Goal: Entertainment & Leisure: Browse casually

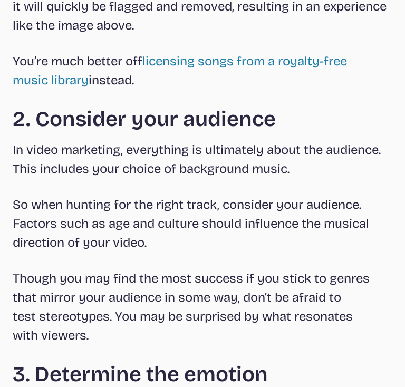
scroll to position [1298, 0]
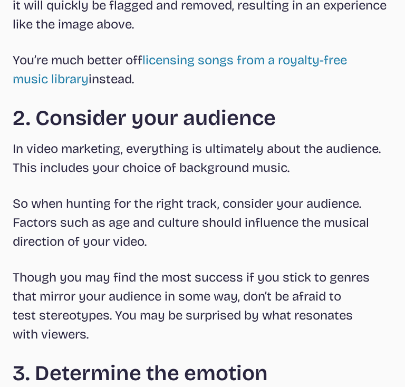
click at [137, 108] on h2 "2. Consider your audience" at bounding box center [203, 118] width 380 height 25
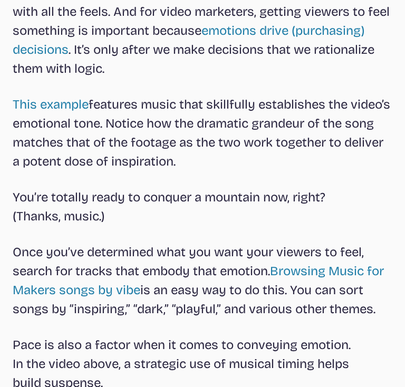
scroll to position [1798, 0]
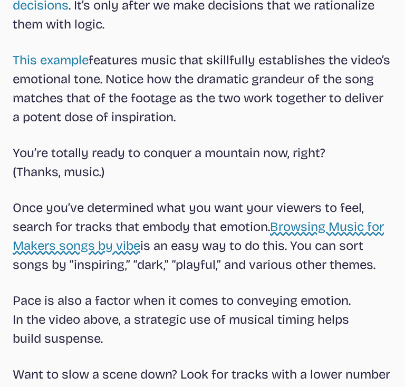
click at [125, 250] on link "Browsing Music for Makers songs by vibe" at bounding box center [199, 237] width 372 height 34
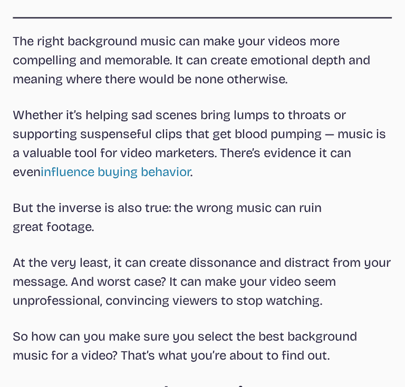
select select "most popular"
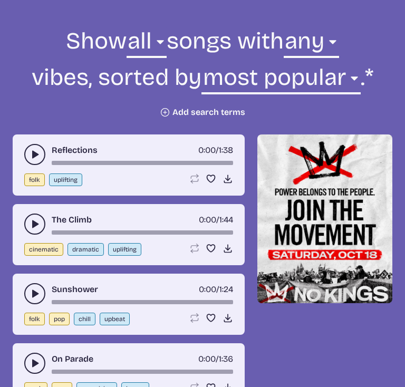
scroll to position [404, 0]
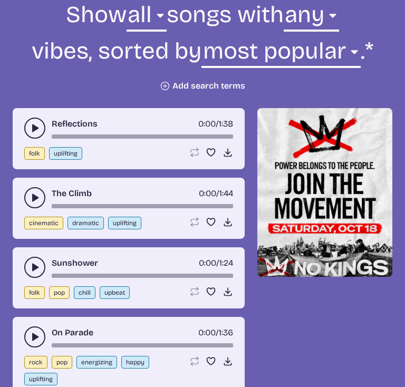
click at [171, 79] on form "Show all ambient cinematic electronic folk holiday jazz pop rock world all song…" at bounding box center [202, 45] width 405 height 92
click at [167, 81] on icon "Plus icon" at bounding box center [165, 86] width 11 height 11
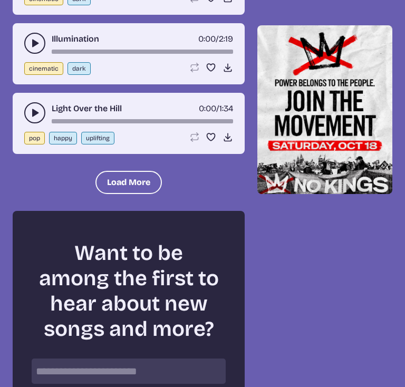
scroll to position [1414, 0]
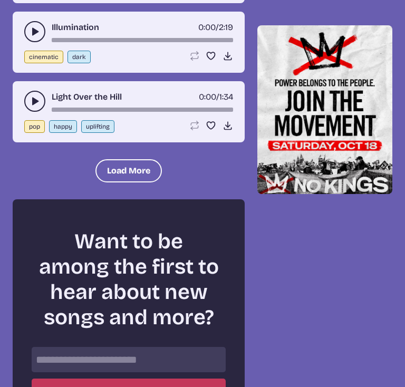
click at [32, 91] on button "play-pause toggle" at bounding box center [34, 101] width 21 height 21
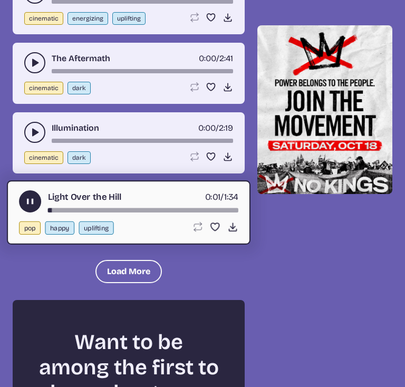
scroll to position [1296, 0]
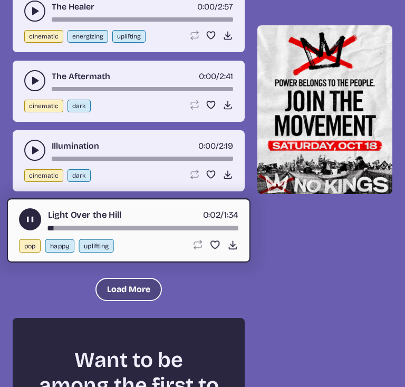
click at [138, 280] on button "Load More" at bounding box center [129, 289] width 66 height 23
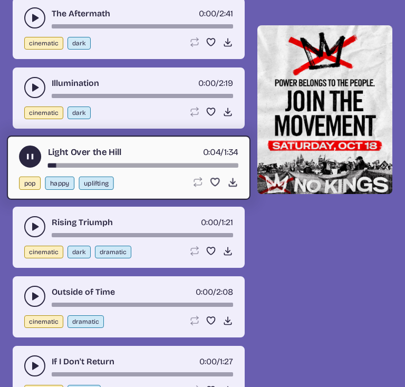
scroll to position [1479, 0]
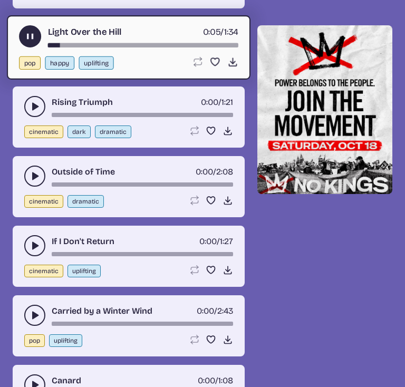
click at [30, 25] on button "play-pause toggle" at bounding box center [30, 36] width 22 height 22
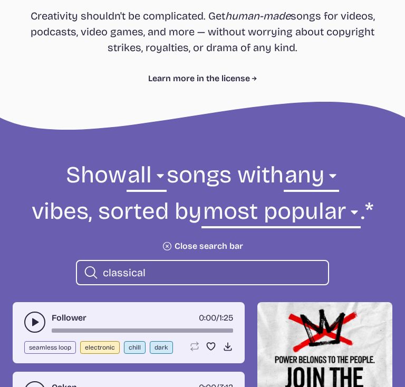
scroll to position [245, 0]
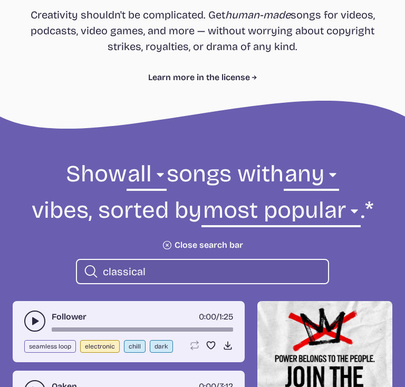
click at [107, 270] on input "classical" at bounding box center [211, 272] width 217 height 14
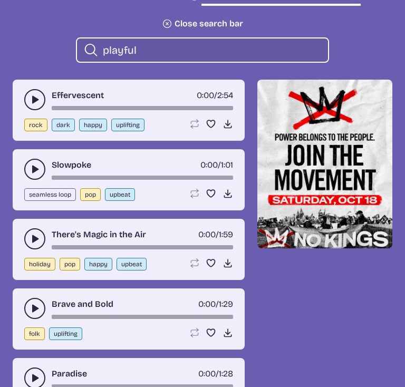
scroll to position [471, 0]
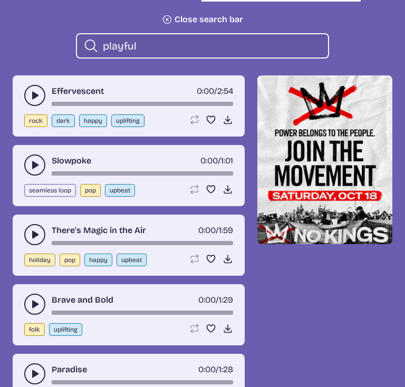
type input "playful"
click at [31, 167] on icon "play-pause toggle" at bounding box center [35, 165] width 11 height 11
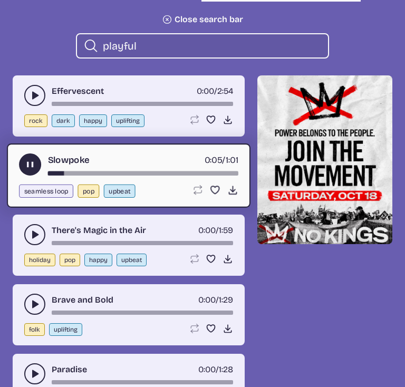
click at [37, 234] on use "play-pause toggle" at bounding box center [35, 235] width 11 height 11
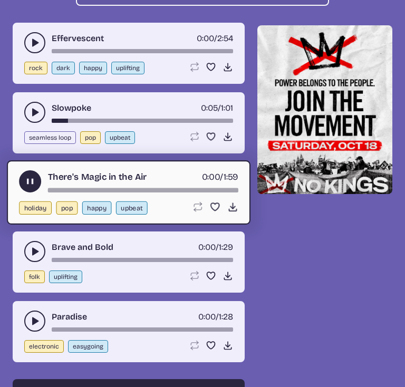
scroll to position [525, 0]
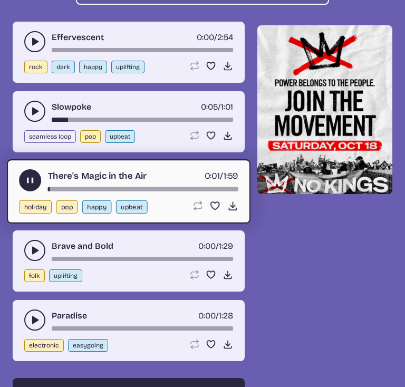
click at [34, 250] on use "play-pause toggle" at bounding box center [35, 250] width 11 height 11
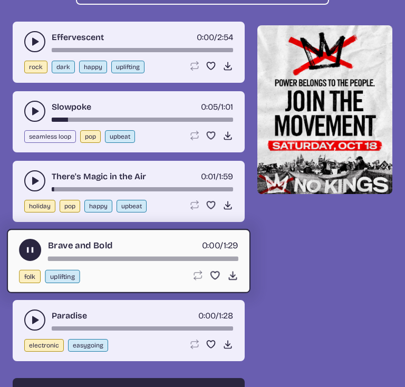
scroll to position [595, 0]
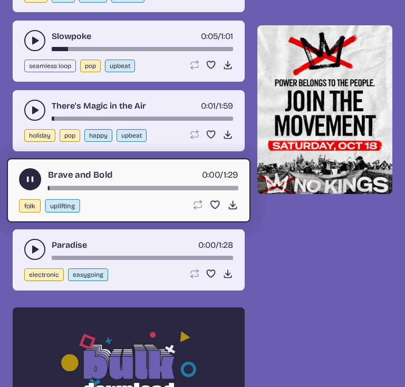
click at [34, 250] on icon "play-pause toggle" at bounding box center [35, 249] width 11 height 11
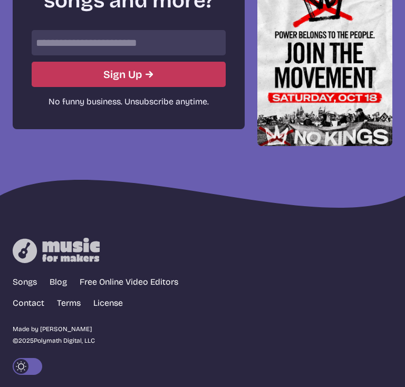
scroll to position [1561, 0]
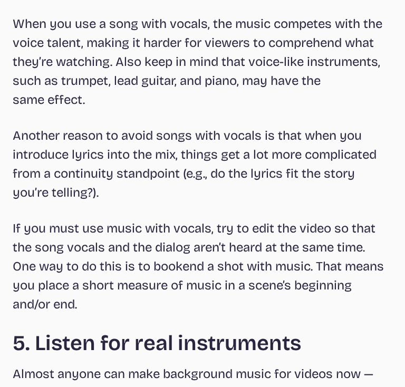
scroll to position [2587, 0]
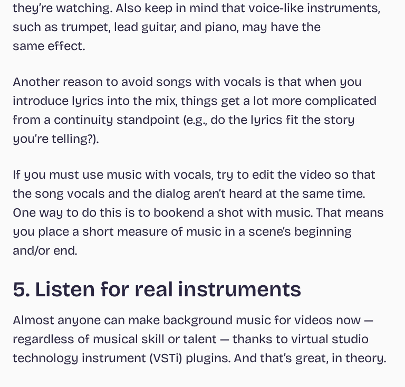
select select "most popular"
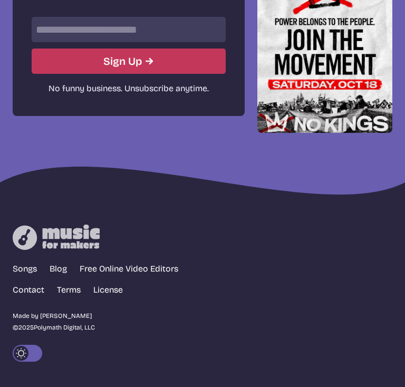
scroll to position [378, 0]
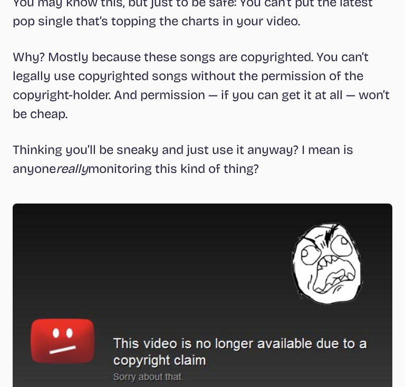
scroll to position [804, 0]
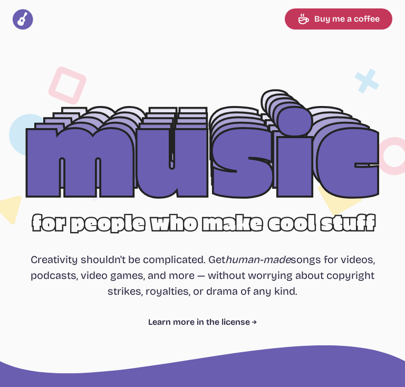
select select "most popular"
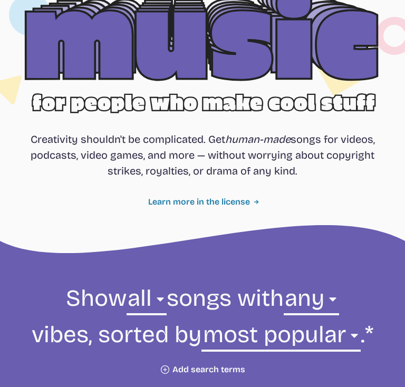
scroll to position [120, 0]
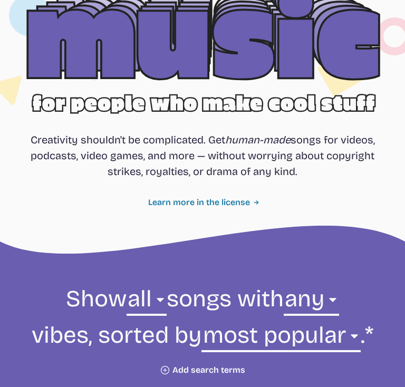
click at [214, 202] on link "Learn more in the license" at bounding box center [202, 202] width 109 height 13
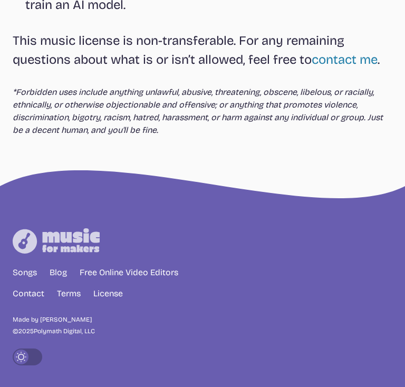
scroll to position [623, 0]
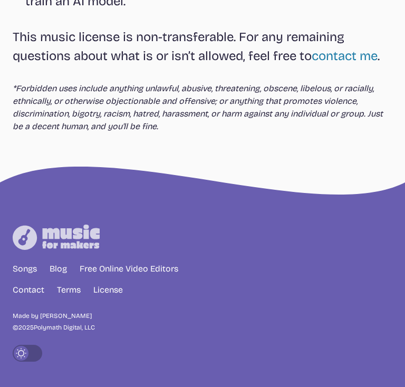
select select "most popular"
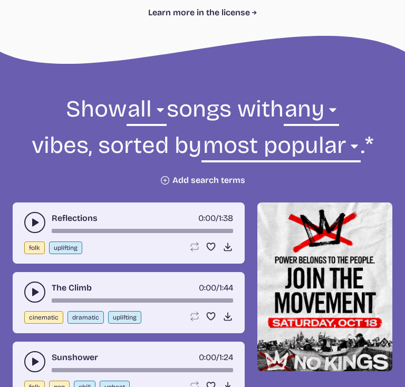
scroll to position [312, 0]
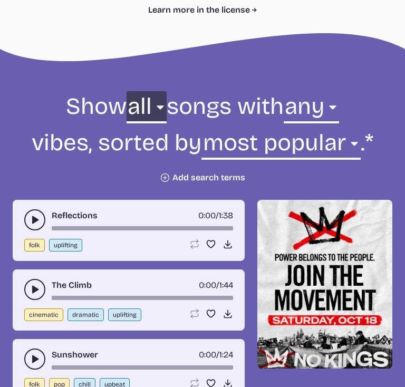
click at [156, 109] on select "all ambient cinematic electronic folk holiday jazz pop rock world" at bounding box center [147, 109] width 40 height 36
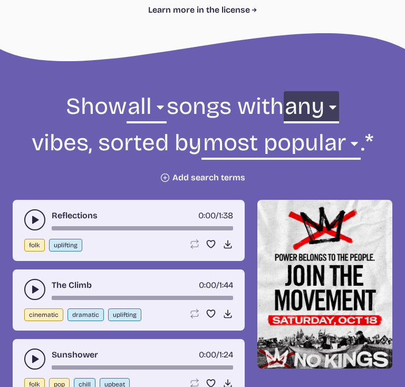
click at [334, 100] on select "any aggressive chill contemplative dark dramatic easygoing energizing happy ser…" at bounding box center [311, 109] width 55 height 36
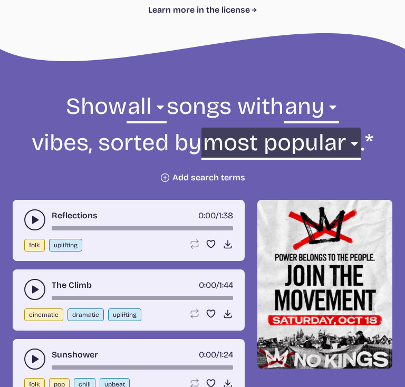
click at [350, 144] on select "newest oldest most popular least popular name" at bounding box center [281, 146] width 159 height 36
drag, startPoint x: 350, startPoint y: 144, endPoint x: 201, endPoint y: 179, distance: 153.9
click at [201, 179] on form "Show all ambient cinematic electronic folk holiday jazz pop rock world all song…" at bounding box center [202, 137] width 405 height 92
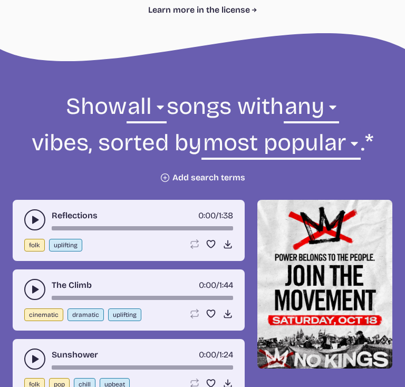
click at [201, 179] on button "Plus icon Add search terms" at bounding box center [202, 178] width 85 height 11
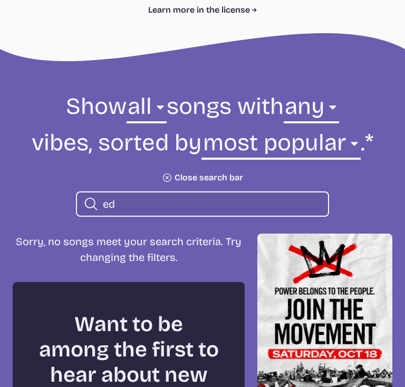
type input "e"
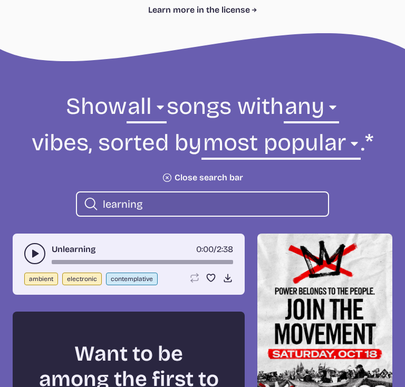
click at [30, 249] on icon "play-pause toggle" at bounding box center [35, 254] width 11 height 11
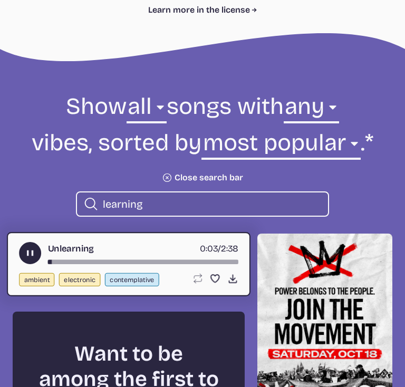
drag, startPoint x: 30, startPoint y: 248, endPoint x: 30, endPoint y: 260, distance: 12.1
click at [30, 260] on button "play-pause toggle" at bounding box center [30, 253] width 22 height 22
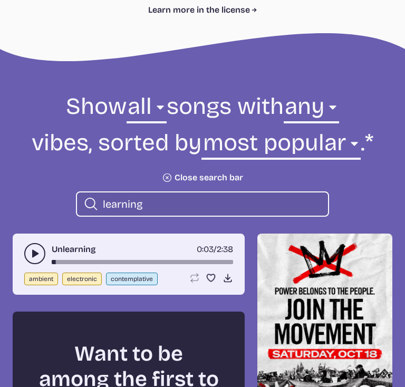
click at [160, 202] on input "learning" at bounding box center [211, 204] width 217 height 14
type input "l"
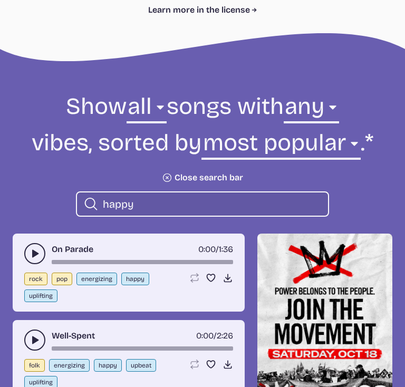
click at [37, 252] on icon "play-pause toggle" at bounding box center [35, 254] width 11 height 11
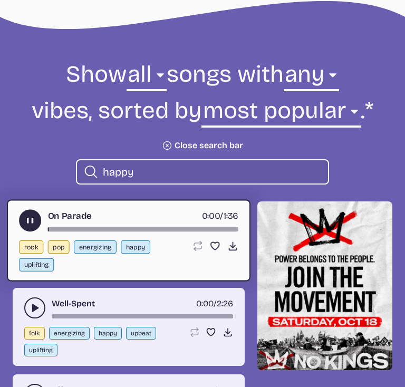
scroll to position [346, 0]
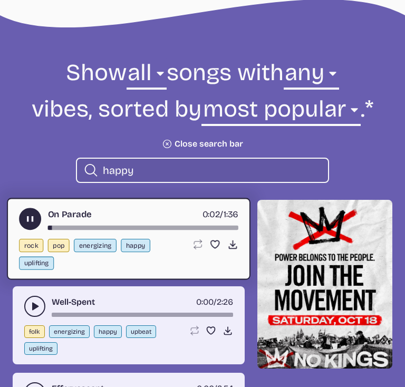
drag, startPoint x: 25, startPoint y: 215, endPoint x: 32, endPoint y: 305, distance: 89.5
click at [32, 305] on icon "play-pause toggle" at bounding box center [35, 306] width 11 height 11
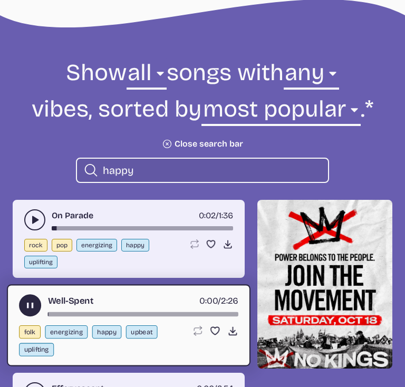
scroll to position [437, 0]
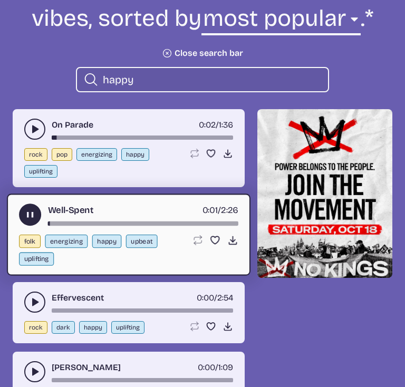
click at [35, 292] on button "play-pause toggle" at bounding box center [34, 302] width 21 height 21
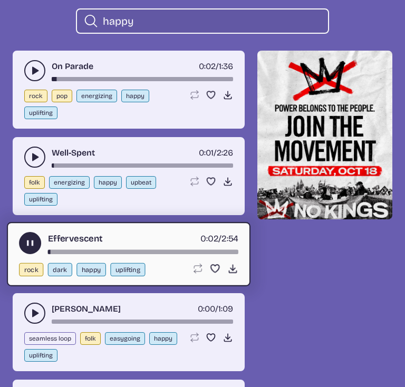
scroll to position [521, 0]
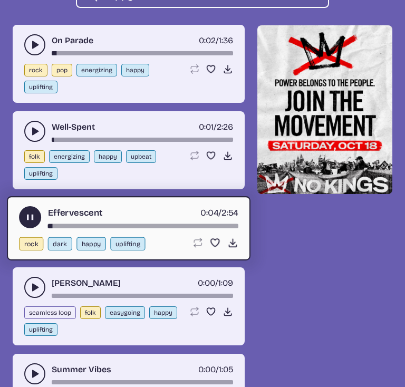
click at [36, 286] on use "play-pause toggle" at bounding box center [35, 287] width 11 height 11
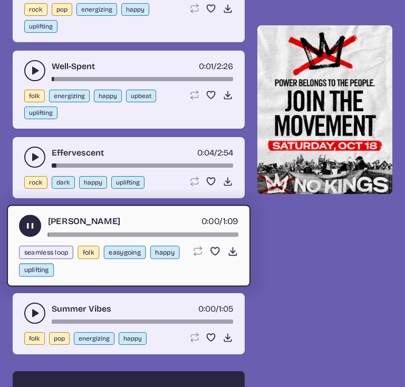
scroll to position [583, 0]
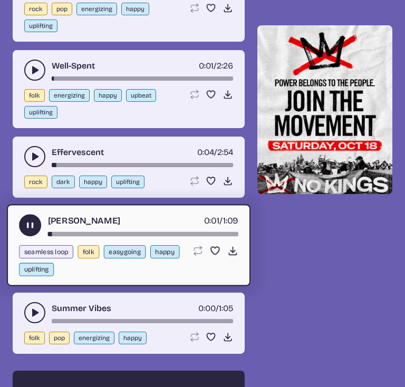
click at [33, 308] on use "play-pause toggle" at bounding box center [35, 313] width 11 height 11
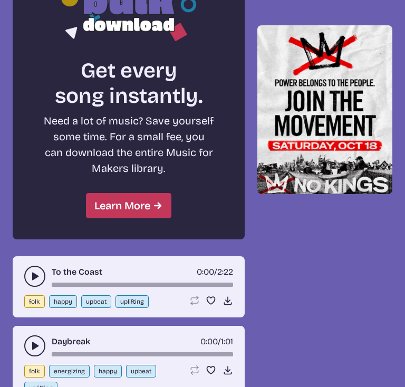
scroll to position [988, 0]
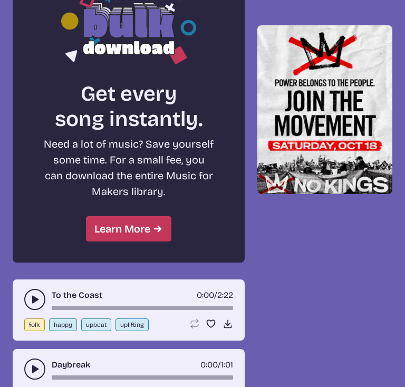
click at [36, 282] on div "To the Coast 0:00 / 2:22 folk happy upbeat uplifting Loop song Loop this song. …" at bounding box center [129, 310] width 232 height 61
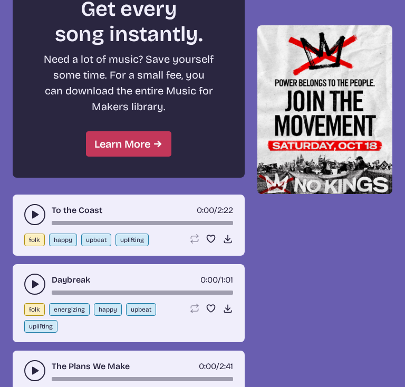
scroll to position [1073, 0]
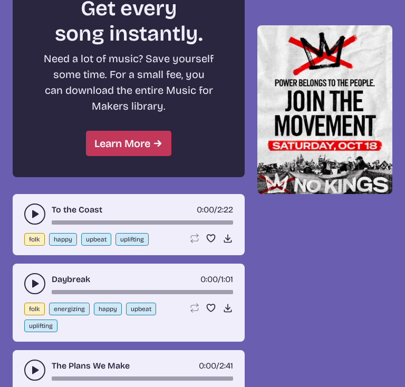
click at [35, 209] on use "play-pause toggle" at bounding box center [35, 214] width 11 height 11
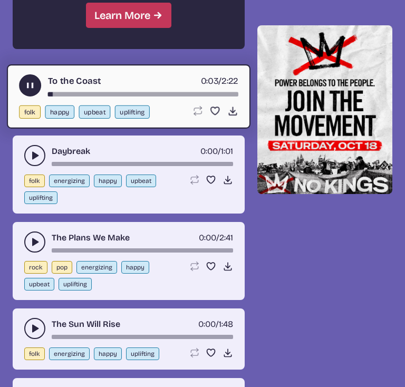
scroll to position [1223, 0]
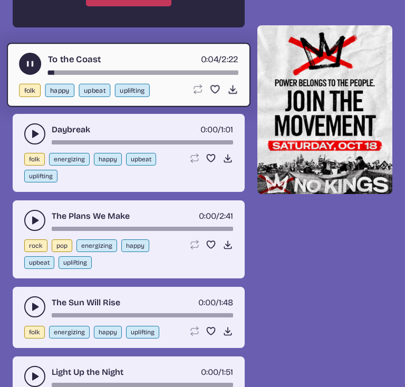
click at [21, 215] on div "The Plans We Make 0:00 / 2:41 rock pop energizing happy upbeat uplifting Loop s…" at bounding box center [129, 240] width 232 height 78
click at [32, 217] on use "play-pause toggle" at bounding box center [35, 220] width 11 height 11
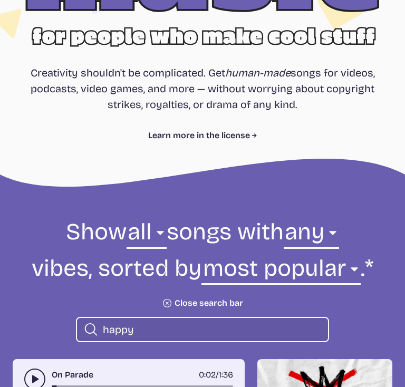
scroll to position [263, 0]
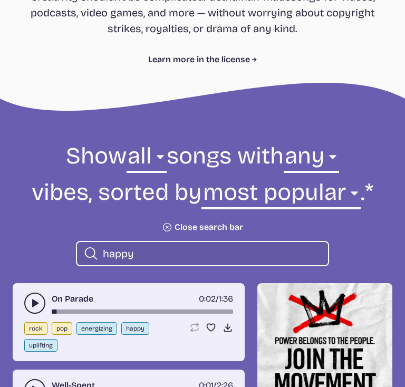
click at [122, 246] on div "Search icon happy" at bounding box center [202, 253] width 253 height 25
click at [127, 258] on input "happy" at bounding box center [211, 254] width 217 height 14
type input "h"
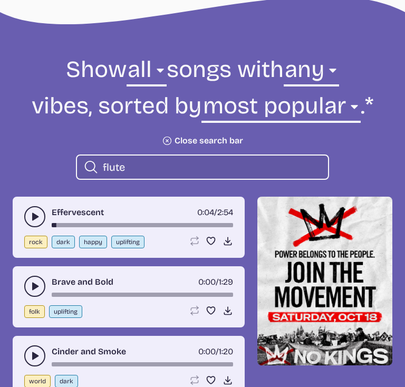
scroll to position [449, 0]
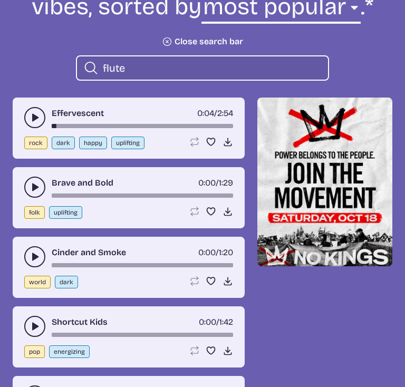
click at [34, 186] on use "play-pause toggle" at bounding box center [35, 187] width 11 height 11
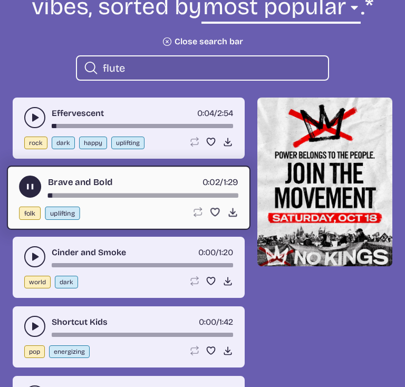
click at [30, 252] on icon "play-pause toggle" at bounding box center [35, 257] width 11 height 11
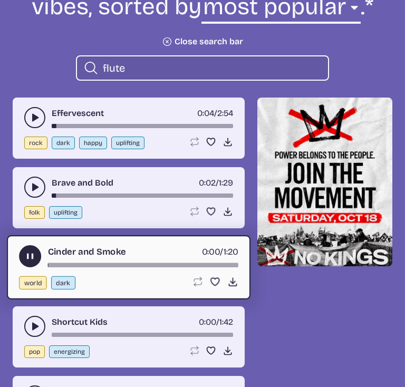
scroll to position [517, 0]
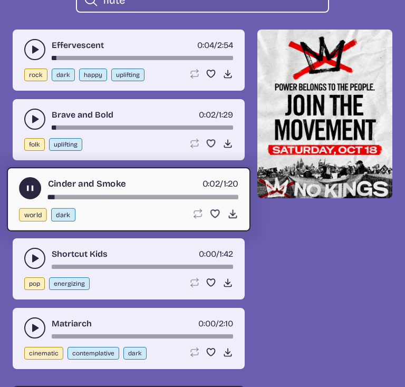
click at [30, 253] on icon "play-pause toggle" at bounding box center [35, 258] width 11 height 11
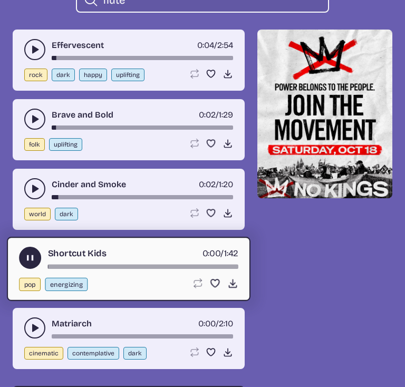
scroll to position [568, 0]
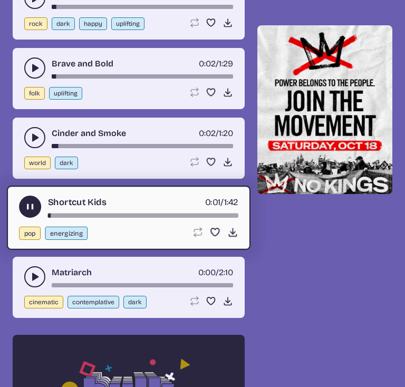
click at [32, 272] on icon "play-pause toggle" at bounding box center [35, 277] width 11 height 11
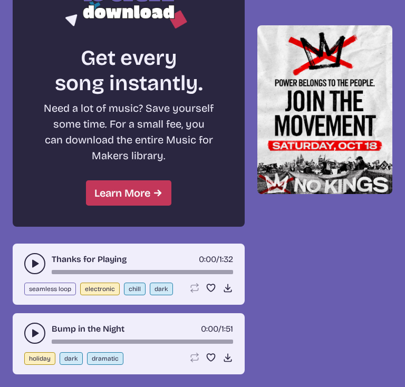
scroll to position [974, 0]
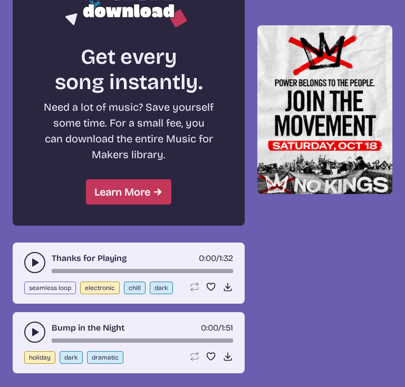
click at [32, 270] on div "Thanks for Playing 0:00 / 1:32" at bounding box center [128, 262] width 209 height 21
click at [34, 262] on use "play-pause toggle" at bounding box center [35, 263] width 11 height 11
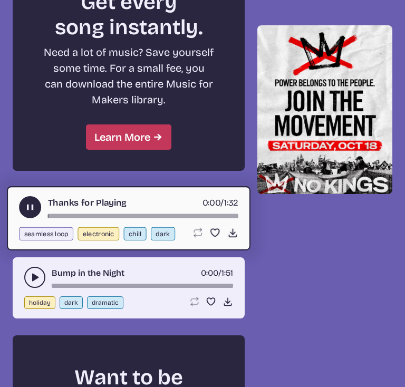
scroll to position [1030, 0]
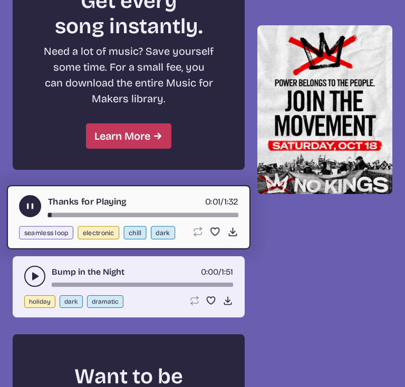
click at [34, 266] on button "play-pause toggle" at bounding box center [34, 276] width 21 height 21
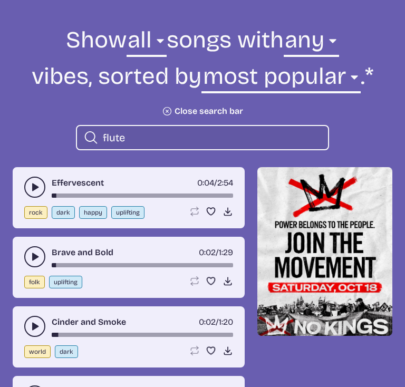
scroll to position [363, 0]
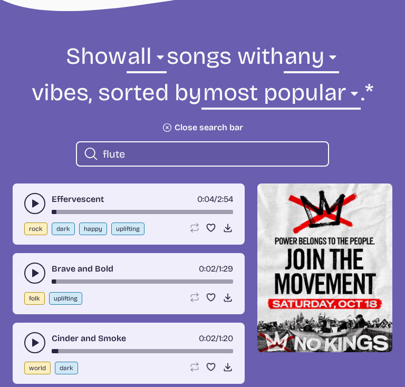
click at [113, 160] on input "flute" at bounding box center [211, 154] width 217 height 14
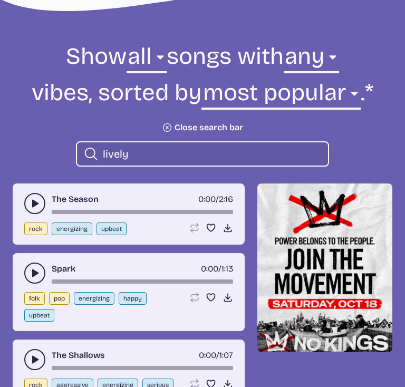
click at [41, 199] on button "play-pause toggle" at bounding box center [34, 203] width 21 height 21
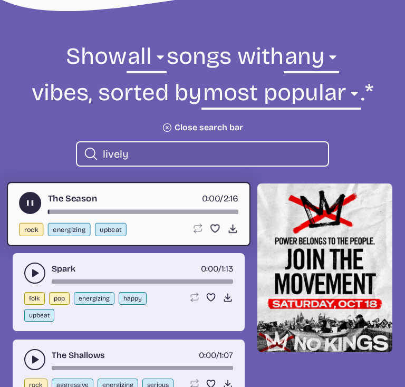
scroll to position [410, 0]
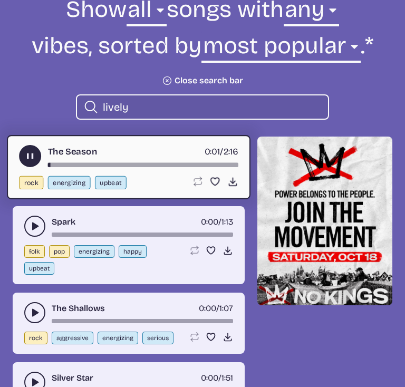
click at [27, 220] on button "play-pause toggle" at bounding box center [34, 226] width 21 height 21
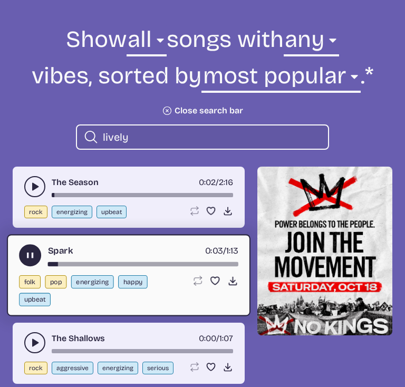
scroll to position [380, 0]
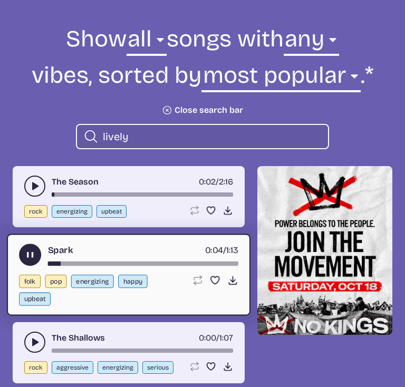
click at [114, 136] on input "lively" at bounding box center [211, 137] width 217 height 14
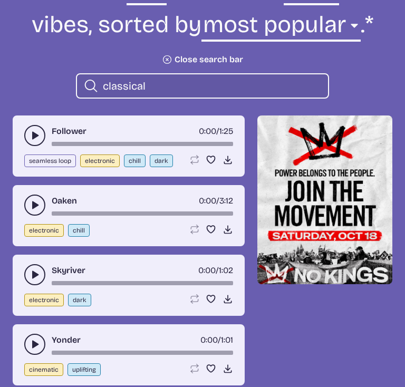
scroll to position [491, 0]
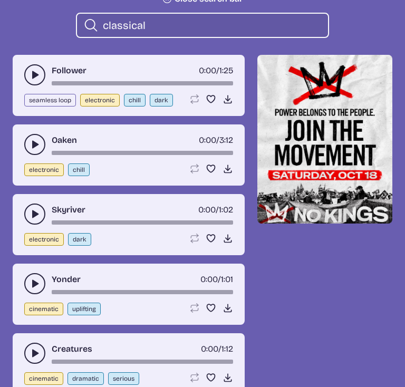
type input "classical"
click at [36, 149] on button "play-pause toggle" at bounding box center [34, 144] width 21 height 21
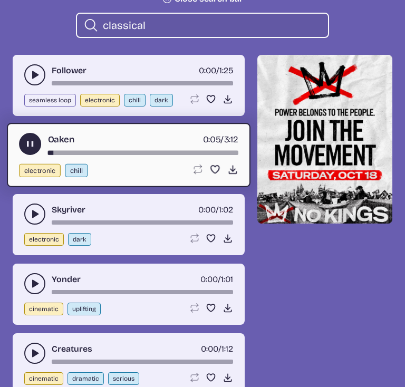
click at [84, 154] on div "song-time-bar" at bounding box center [143, 153] width 191 height 4
drag, startPoint x: 31, startPoint y: 142, endPoint x: 35, endPoint y: 215, distance: 73.5
click at [35, 215] on icon "play-pause toggle" at bounding box center [35, 214] width 11 height 11
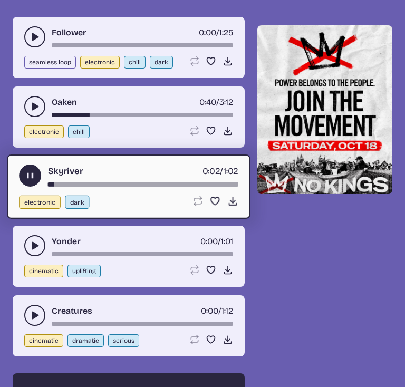
scroll to position [567, 0]
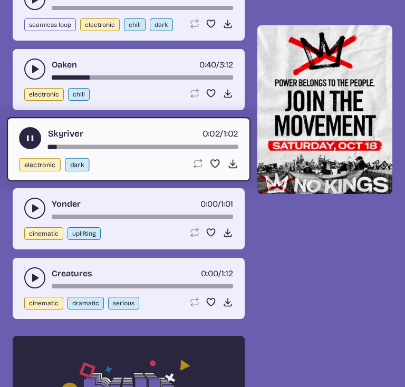
click at [28, 203] on button "play-pause toggle" at bounding box center [34, 208] width 21 height 21
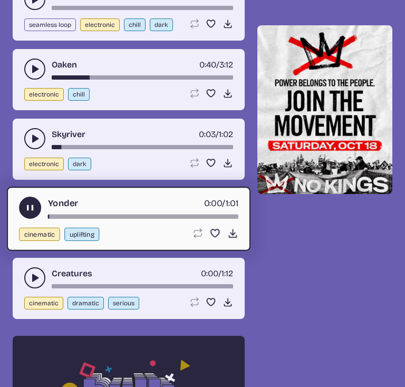
scroll to position [586, 0]
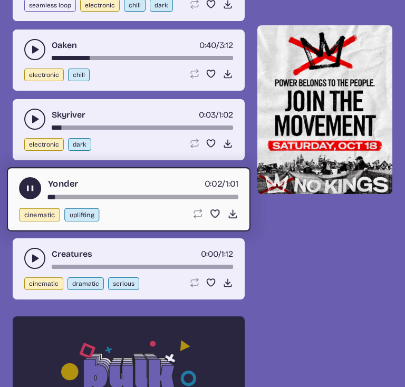
click at [33, 270] on div "Creatures 0:00 / 1:12 cinematic dramatic serious Loop song Loop this song. Favo…" at bounding box center [129, 269] width 232 height 61
drag, startPoint x: 33, startPoint y: 265, endPoint x: 88, endPoint y: 87, distance: 186.8
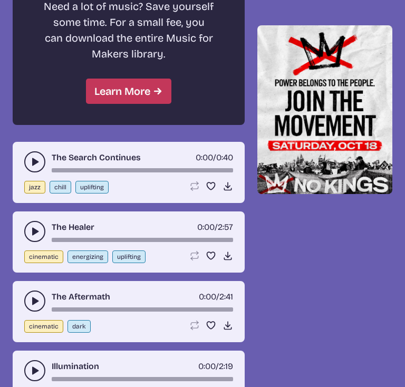
scroll to position [1099, 0]
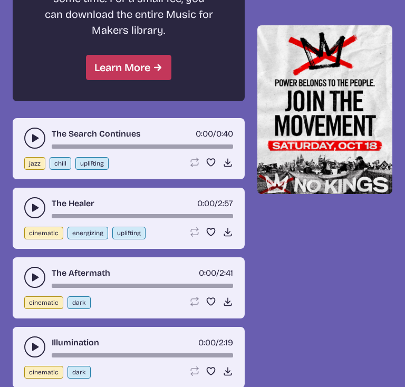
click at [38, 133] on icon "play-pause toggle" at bounding box center [35, 138] width 11 height 11
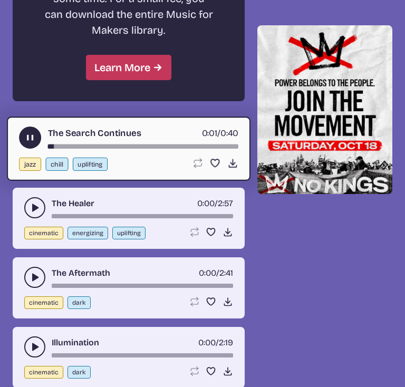
click at [33, 163] on button "jazz" at bounding box center [30, 164] width 22 height 13
select select "jazz"
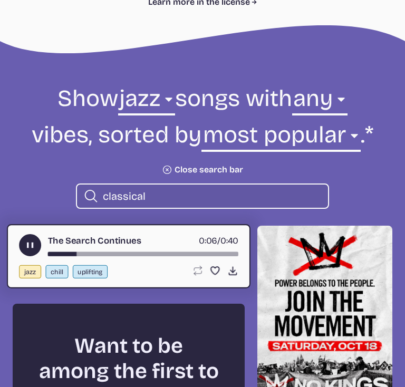
scroll to position [294, 0]
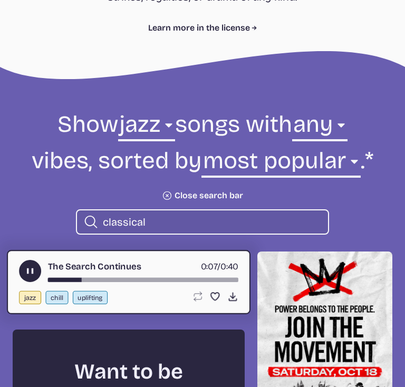
click at [142, 216] on input "classical" at bounding box center [211, 222] width 217 height 14
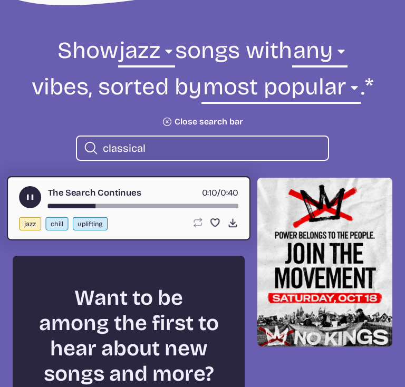
click at [162, 156] on div "Search icon classical" at bounding box center [202, 148] width 253 height 25
drag, startPoint x: 17, startPoint y: 207, endPoint x: 40, endPoint y: 184, distance: 32.5
click at [40, 184] on div "The Search Continues 0:11 / 0:40 jazz chill uplifting Loop song Loop this song.…" at bounding box center [129, 208] width 244 height 64
drag, startPoint x: 40, startPoint y: 184, endPoint x: 25, endPoint y: 190, distance: 15.4
click at [25, 190] on div "The Search Continues 0:12 / 0:40 jazz chill uplifting Loop song Loop this song.…" at bounding box center [129, 208] width 244 height 64
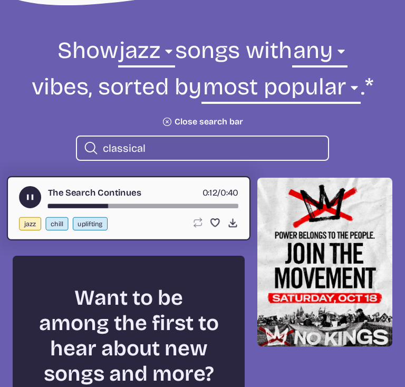
click at [25, 190] on button "play-pause toggle" at bounding box center [30, 197] width 22 height 22
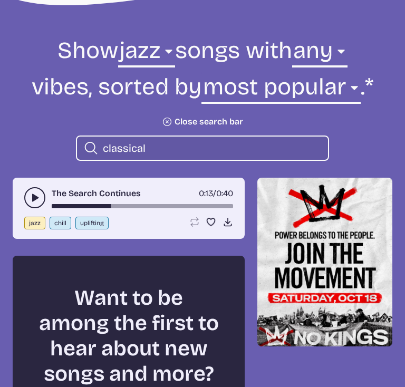
click at [137, 144] on input "classical" at bounding box center [211, 148] width 217 height 14
